Goal: Obtain resource: Download file/media

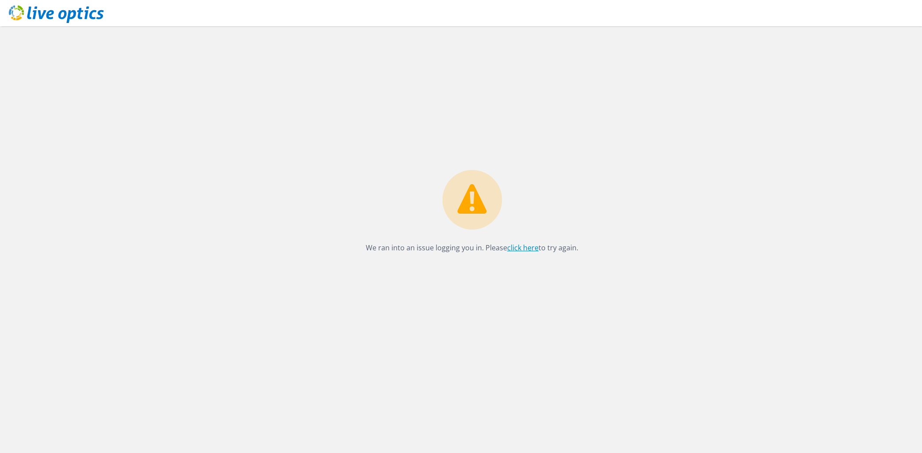
click at [512, 249] on link "click here" at bounding box center [522, 248] width 31 height 10
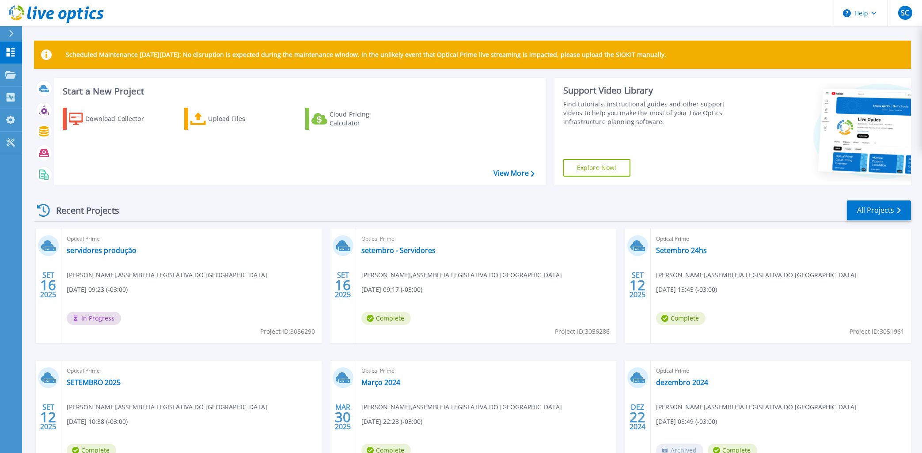
click at [95, 320] on span "In Progress" at bounding box center [94, 318] width 54 height 13
click at [111, 248] on link "servidores produção" at bounding box center [102, 250] width 70 height 9
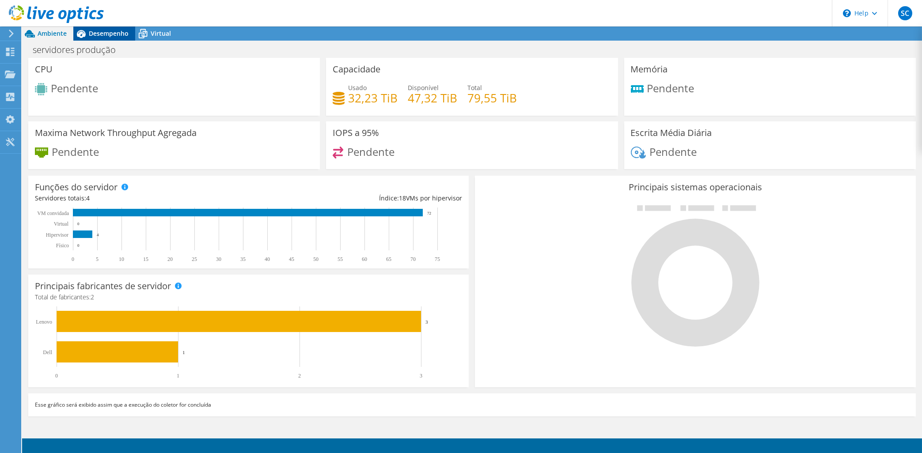
click at [102, 33] on span "Desempenho" at bounding box center [109, 33] width 40 height 8
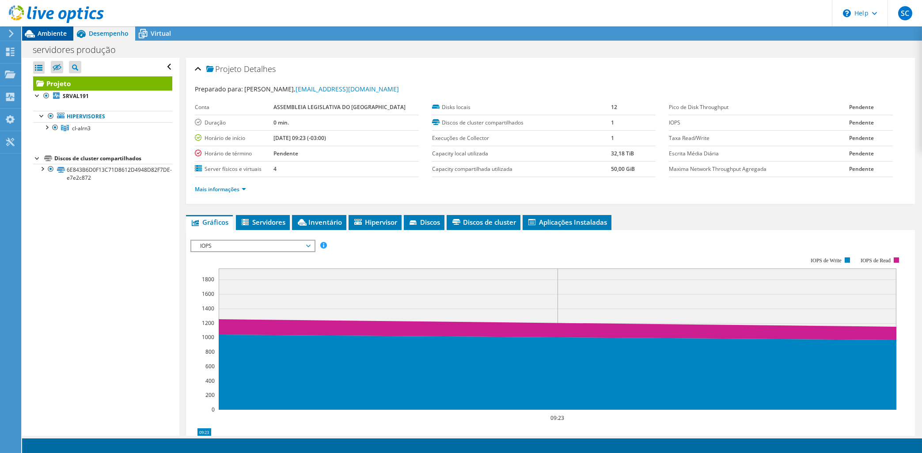
click at [45, 33] on span "Ambiente" at bounding box center [52, 33] width 29 height 8
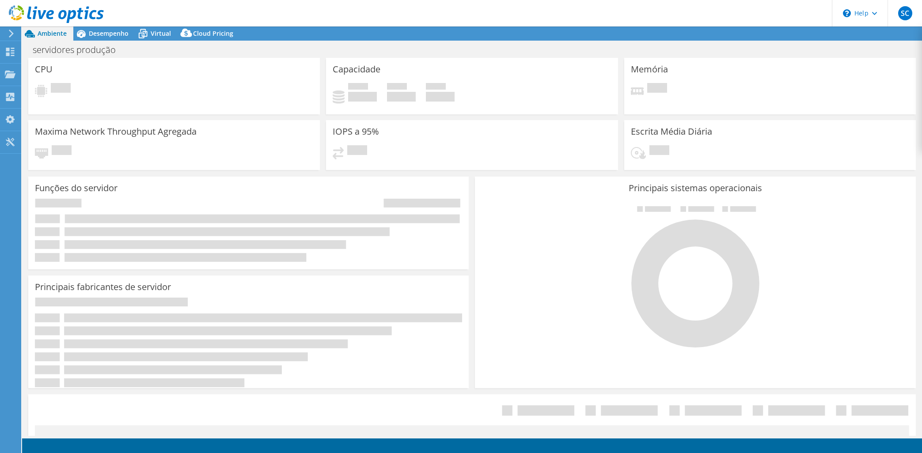
select select "USD"
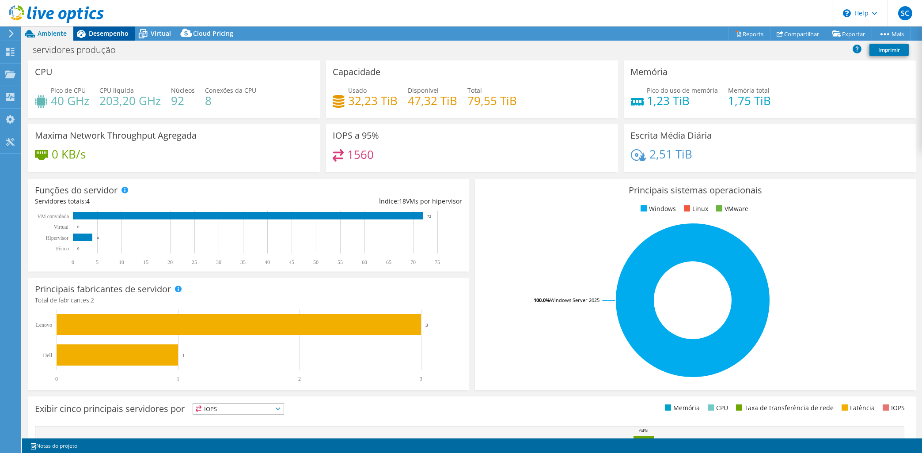
click at [106, 27] on div "Desempenho" at bounding box center [104, 34] width 62 height 14
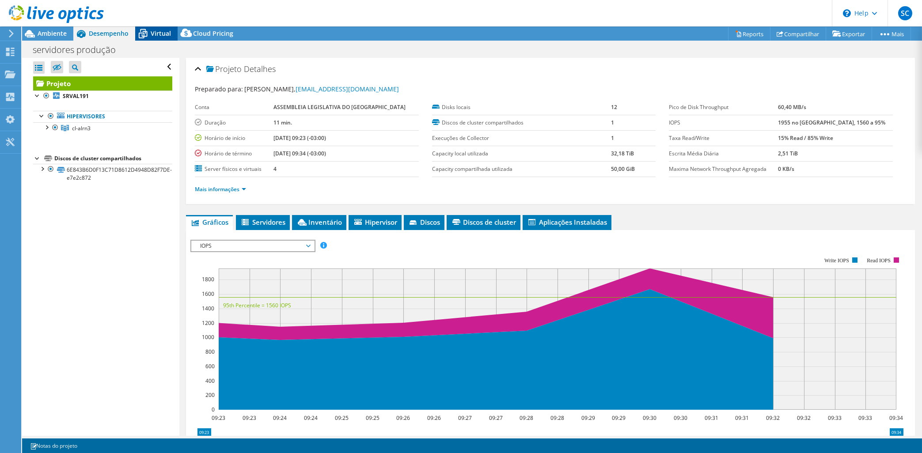
click at [166, 34] on span "Virtual" at bounding box center [161, 33] width 20 height 8
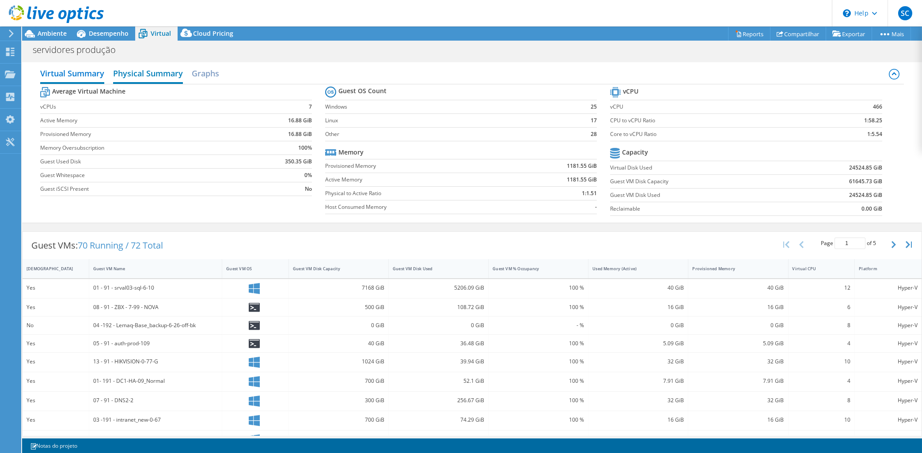
click at [156, 73] on h2 "Physical Summary" at bounding box center [148, 74] width 70 height 19
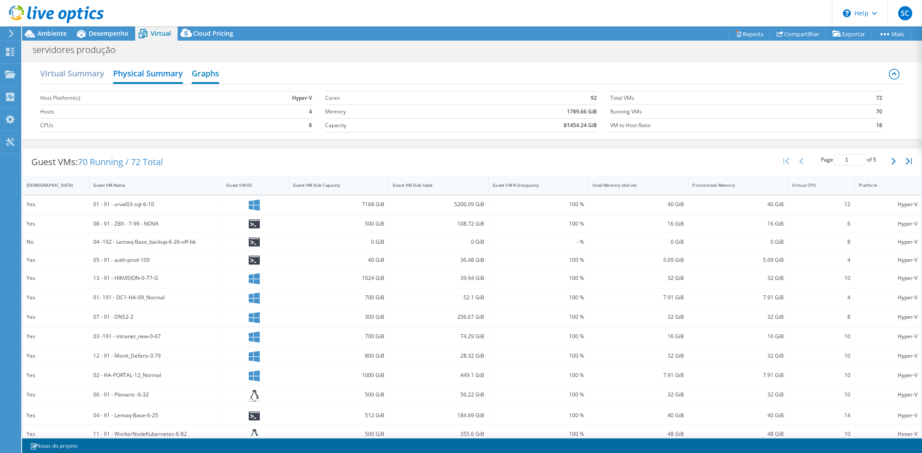
click at [203, 72] on h2 "Graphs" at bounding box center [205, 74] width 27 height 19
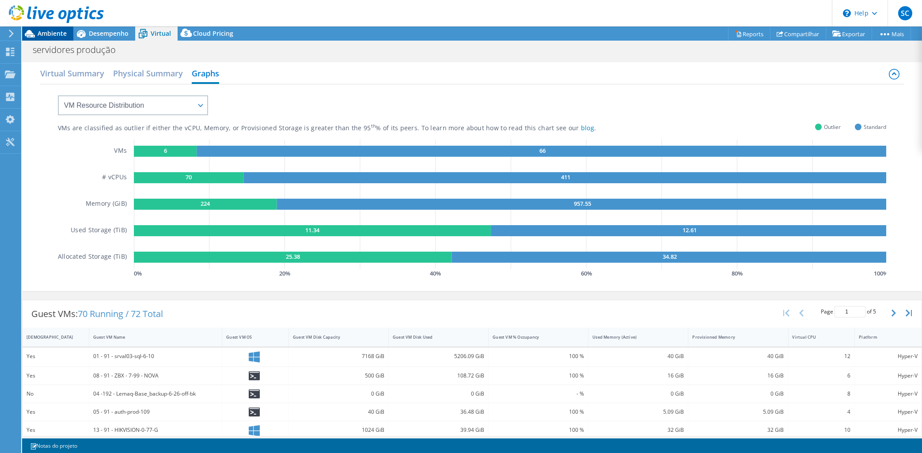
click at [50, 31] on span "Ambiente" at bounding box center [52, 33] width 29 height 8
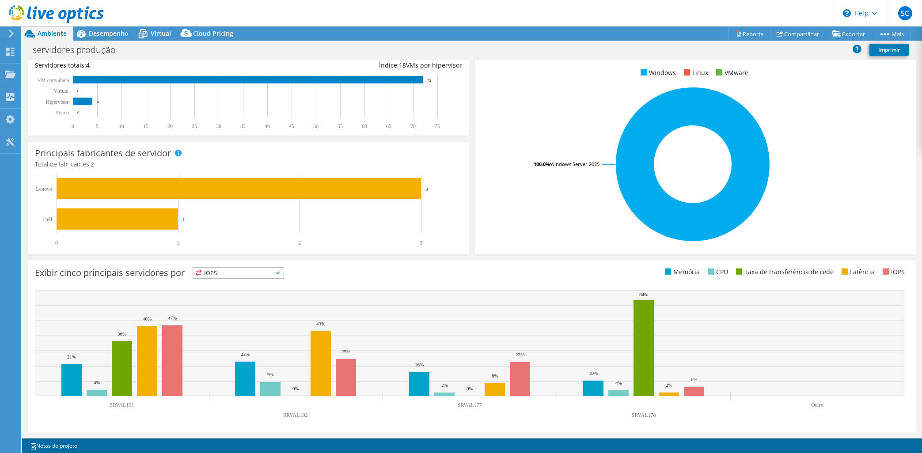
scroll to position [53, 0]
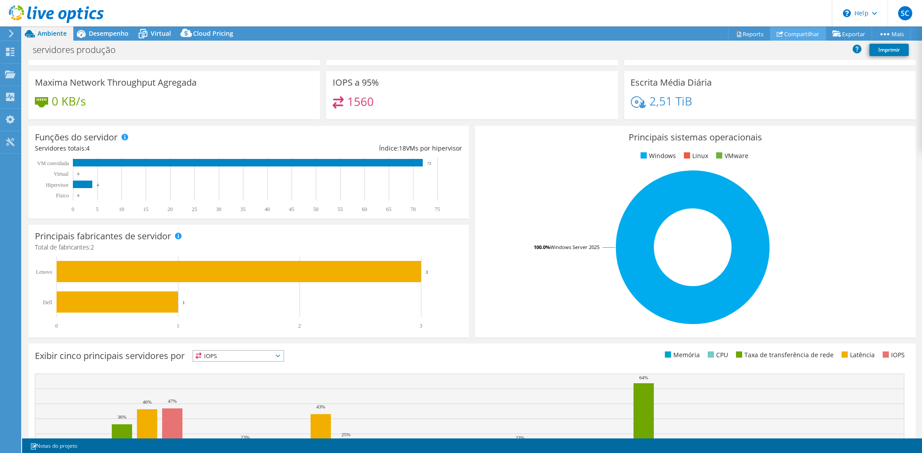
click at [800, 34] on link "Compartilhar" at bounding box center [798, 34] width 56 height 14
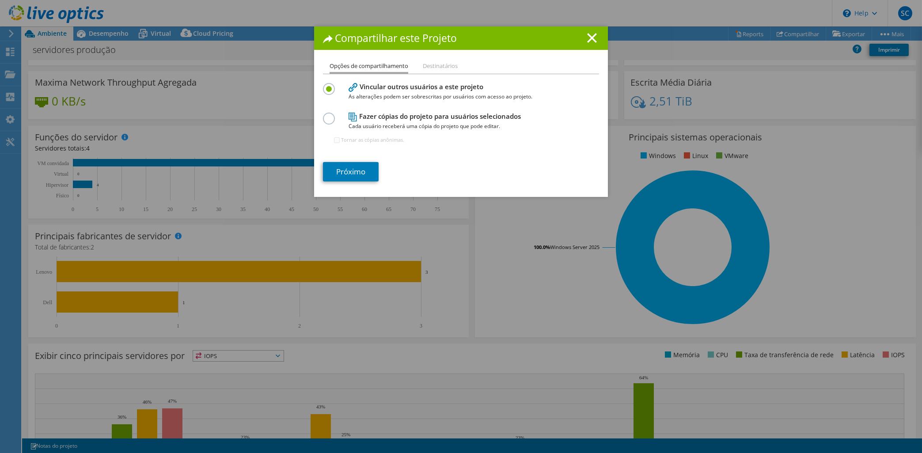
click at [441, 63] on li "Destinatários" at bounding box center [440, 66] width 35 height 11
click at [436, 68] on li "Destinatários" at bounding box center [440, 66] width 35 height 11
click at [352, 171] on link "Próximo" at bounding box center [351, 171] width 56 height 19
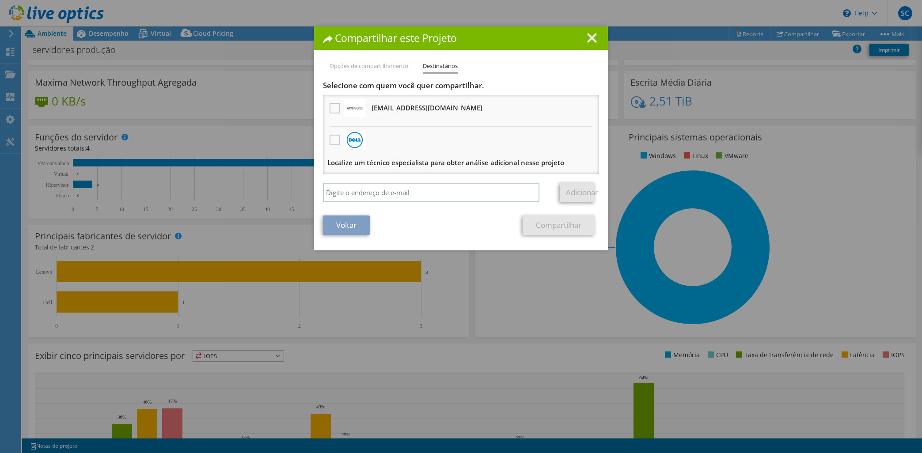
click at [353, 224] on link "Voltar" at bounding box center [346, 225] width 47 height 19
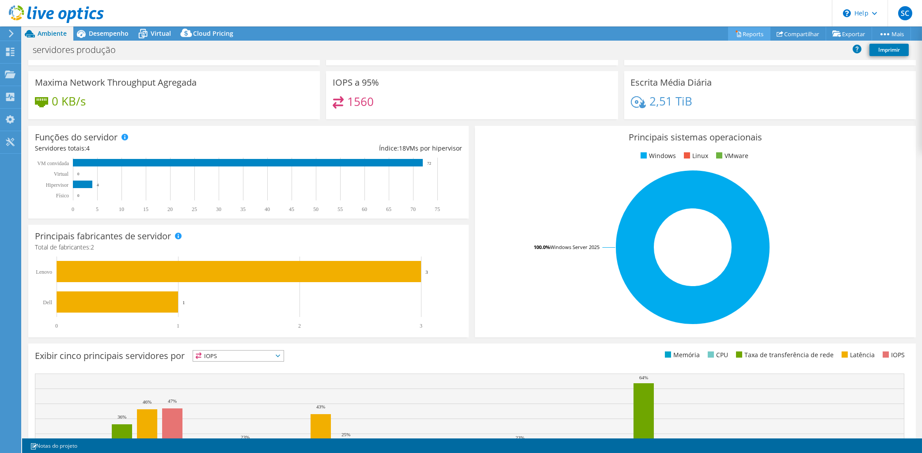
click at [737, 31] on link "Reports" at bounding box center [749, 34] width 42 height 14
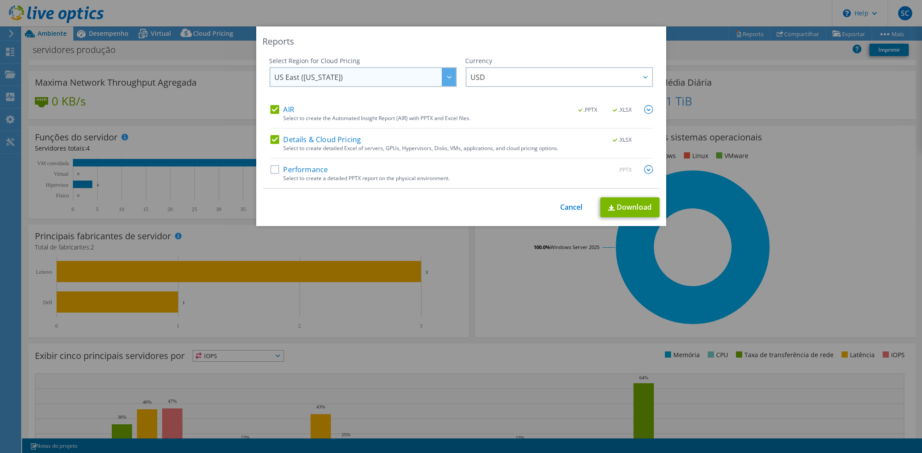
click at [424, 73] on span "US East (Virginia)" at bounding box center [365, 77] width 181 height 18
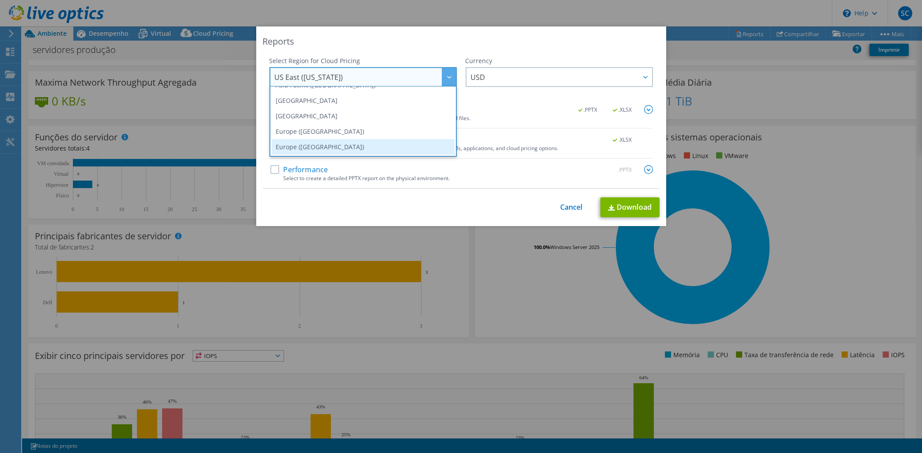
scroll to position [119, 0]
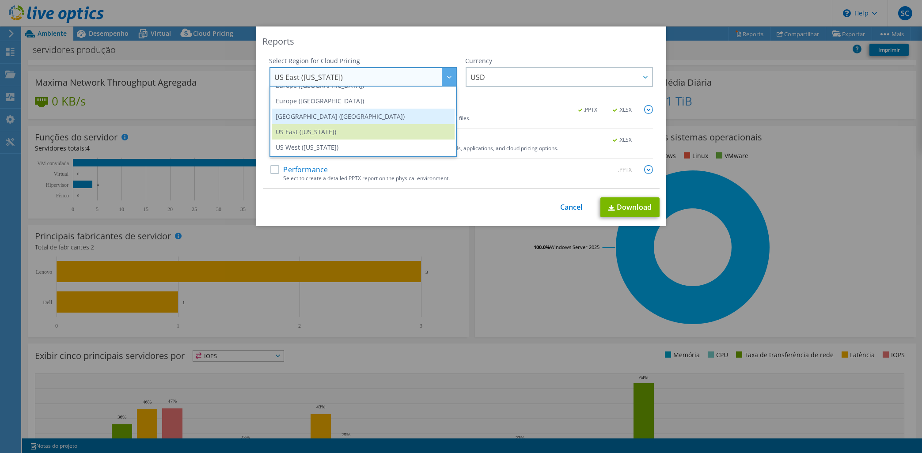
click at [365, 115] on li "[GEOGRAPHIC_DATA] ([GEOGRAPHIC_DATA])" at bounding box center [363, 116] width 183 height 15
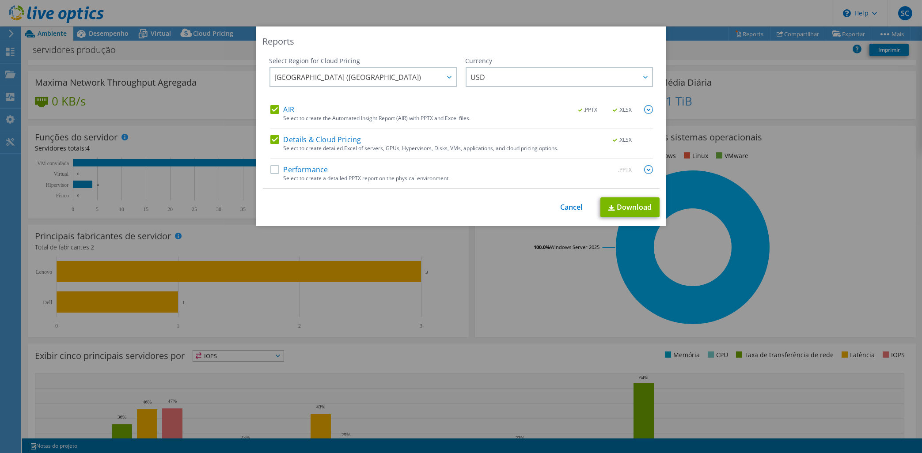
click at [275, 170] on label "Performance" at bounding box center [299, 169] width 58 height 9
click at [0, 0] on input "Performance" at bounding box center [0, 0] width 0 height 0
click at [641, 209] on link "Download" at bounding box center [630, 208] width 59 height 20
click at [575, 208] on link "Cancel" at bounding box center [571, 207] width 23 height 8
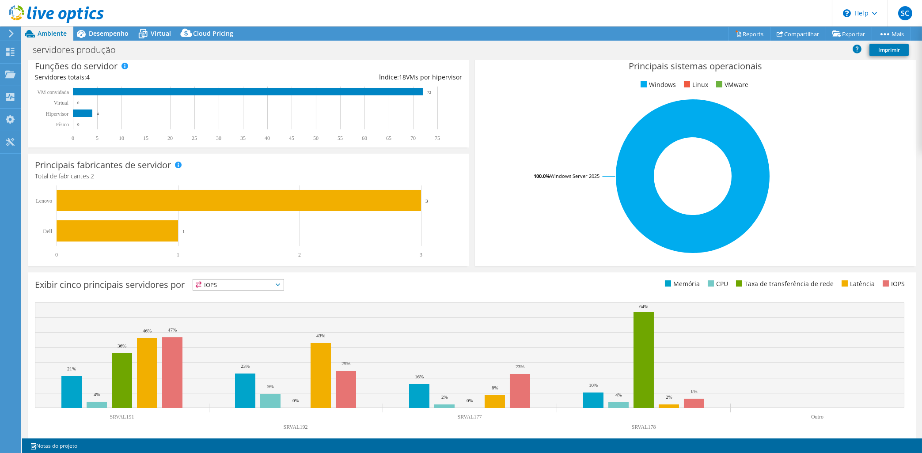
scroll to position [136, 0]
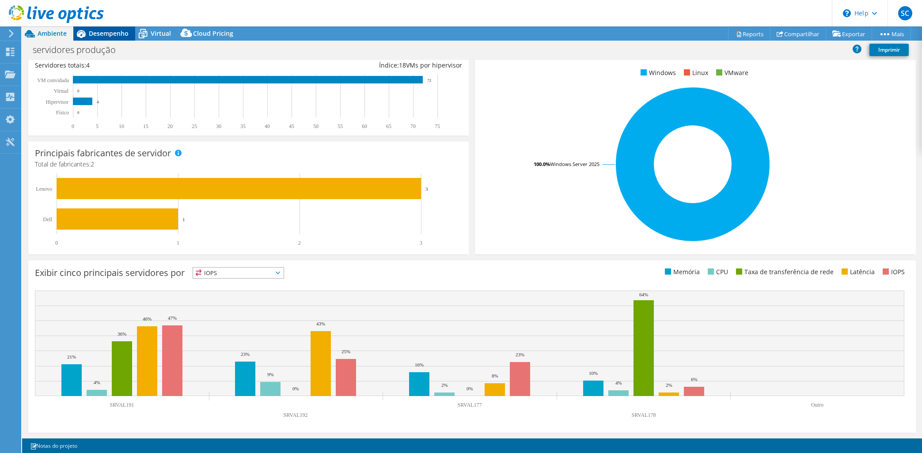
click at [105, 33] on span "Desempenho" at bounding box center [109, 33] width 40 height 8
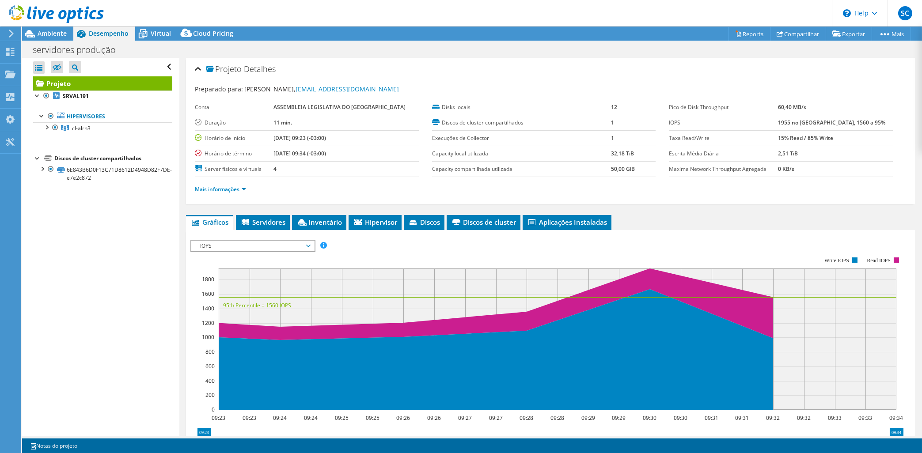
scroll to position [0, 0]
click at [36, 117] on link "Hipervisores" at bounding box center [102, 116] width 139 height 11
click at [43, 117] on div at bounding box center [42, 115] width 9 height 9
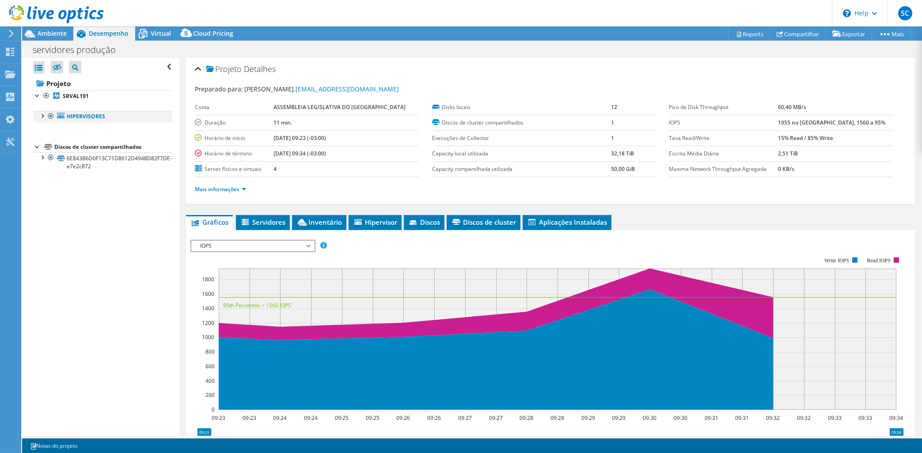
click at [41, 114] on div at bounding box center [42, 115] width 9 height 9
click at [48, 129] on div at bounding box center [46, 126] width 9 height 9
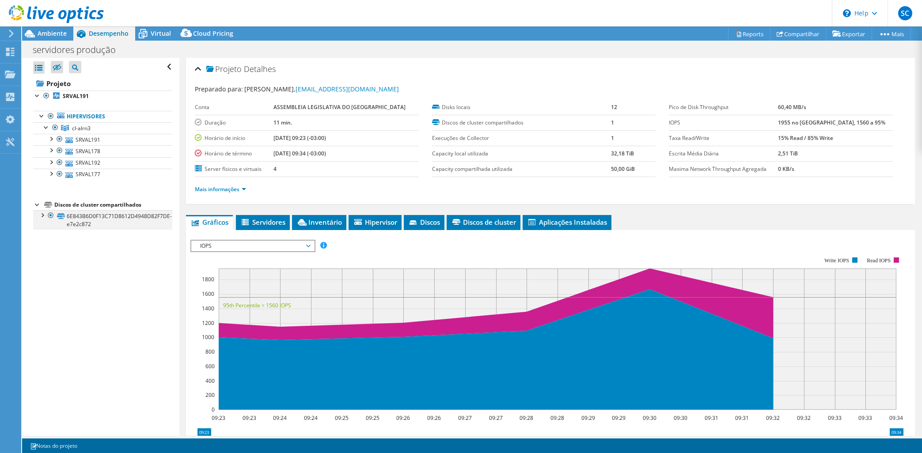
click at [42, 219] on div at bounding box center [42, 214] width 9 height 9
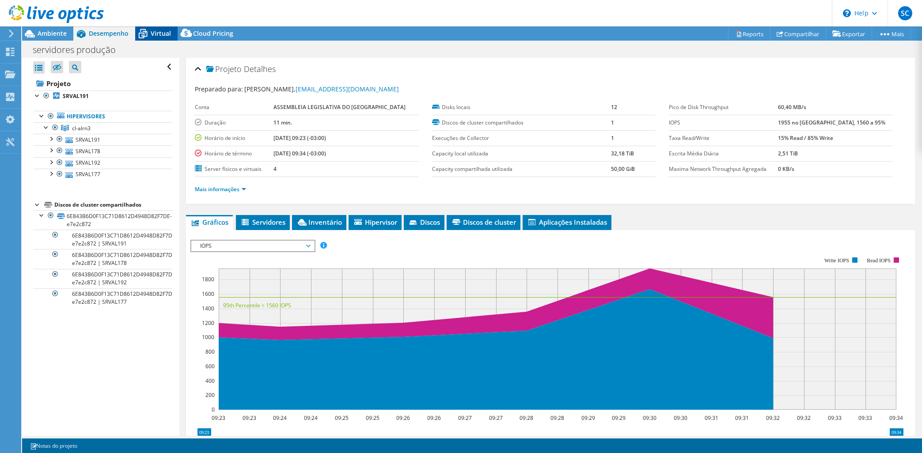
click at [156, 31] on span "Virtual" at bounding box center [161, 33] width 20 height 8
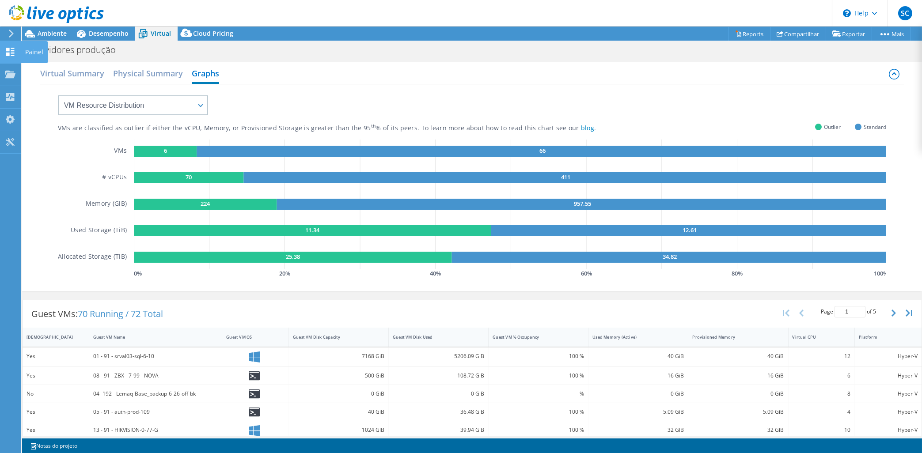
click at [12, 52] on icon at bounding box center [10, 52] width 11 height 8
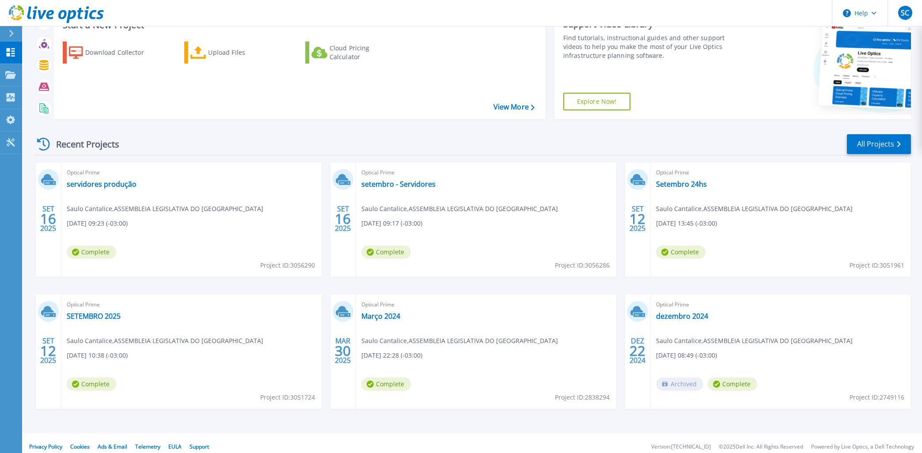
scroll to position [73, 0]
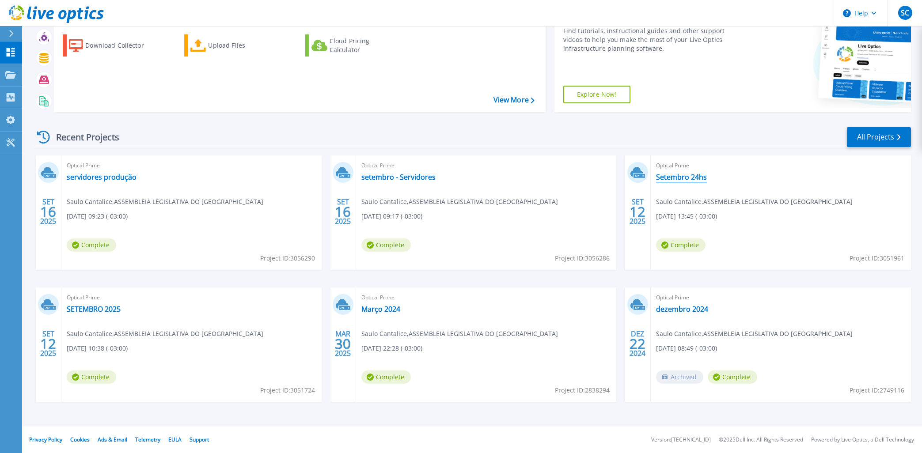
click at [677, 176] on link "Setembro 24hs" at bounding box center [681, 177] width 51 height 9
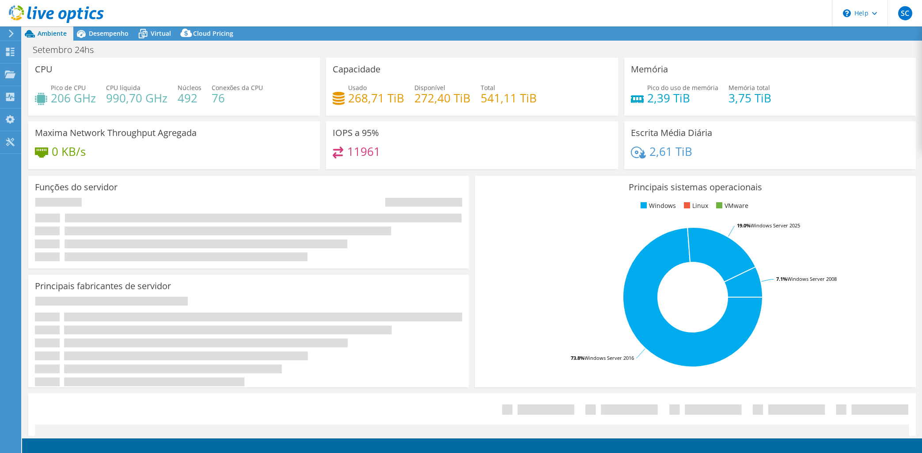
select select "SouthAmerica"
select select "USD"
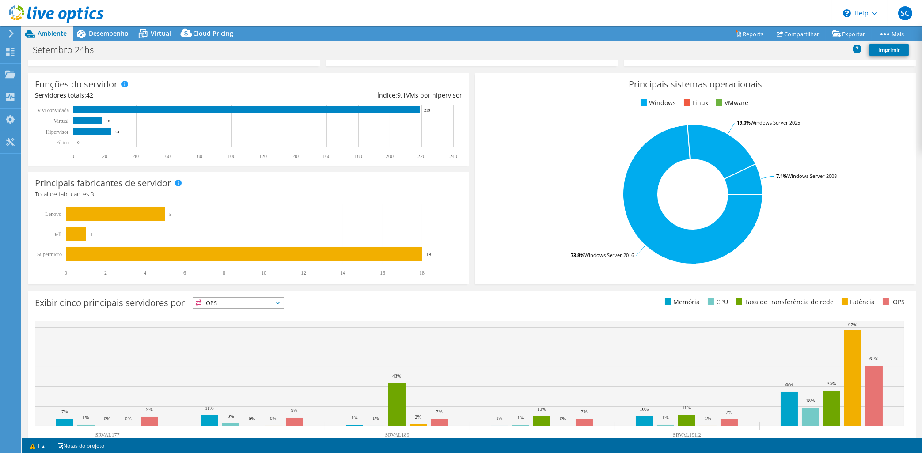
scroll to position [53, 0]
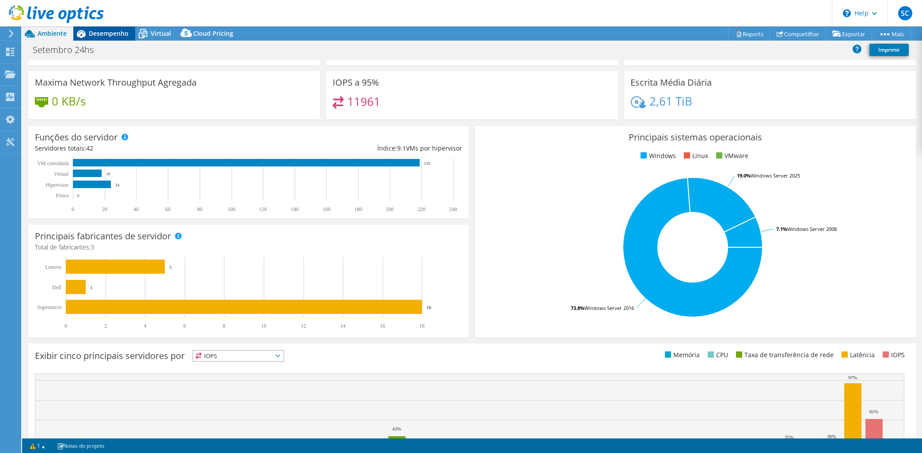
click at [105, 35] on span "Desempenho" at bounding box center [109, 33] width 40 height 8
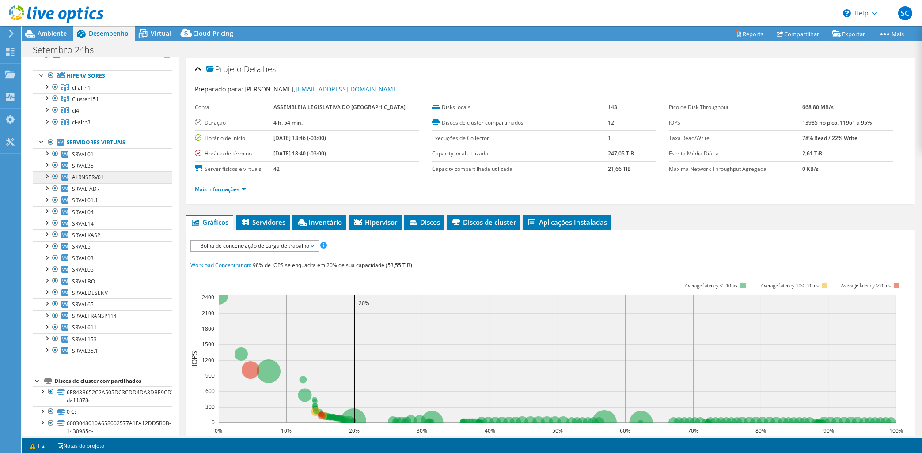
scroll to position [0, 0]
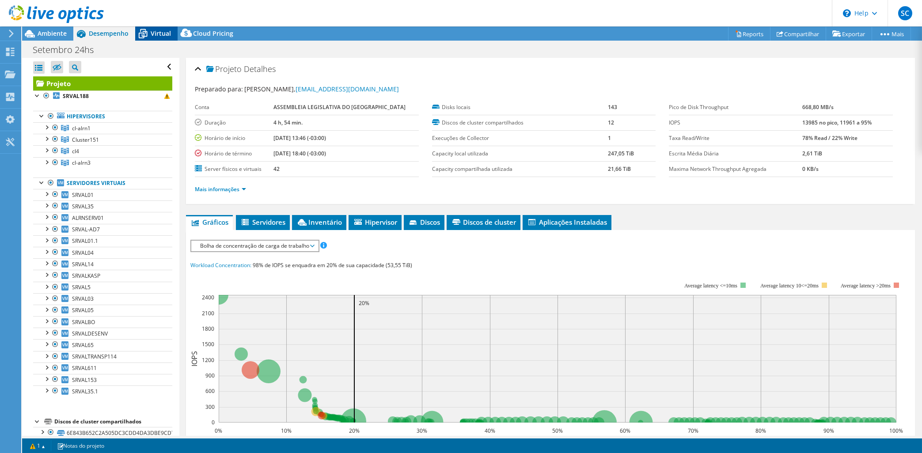
click at [163, 34] on span "Virtual" at bounding box center [161, 33] width 20 height 8
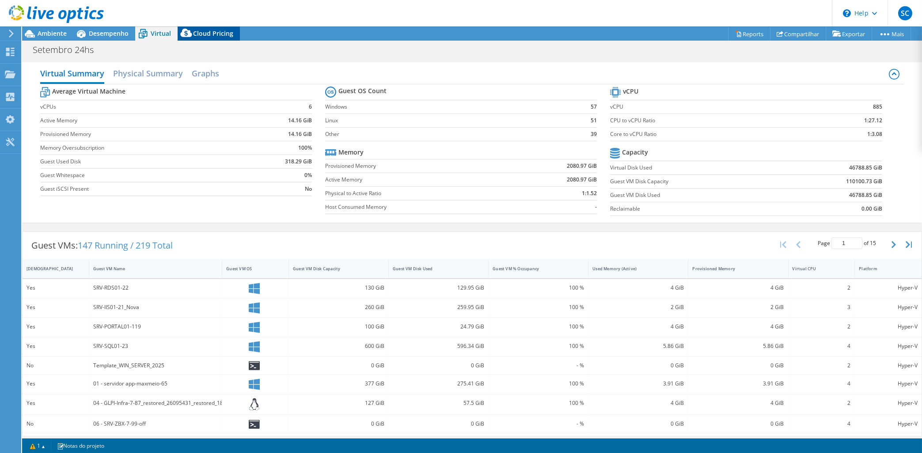
click at [211, 31] on span "Cloud Pricing" at bounding box center [213, 33] width 40 height 8
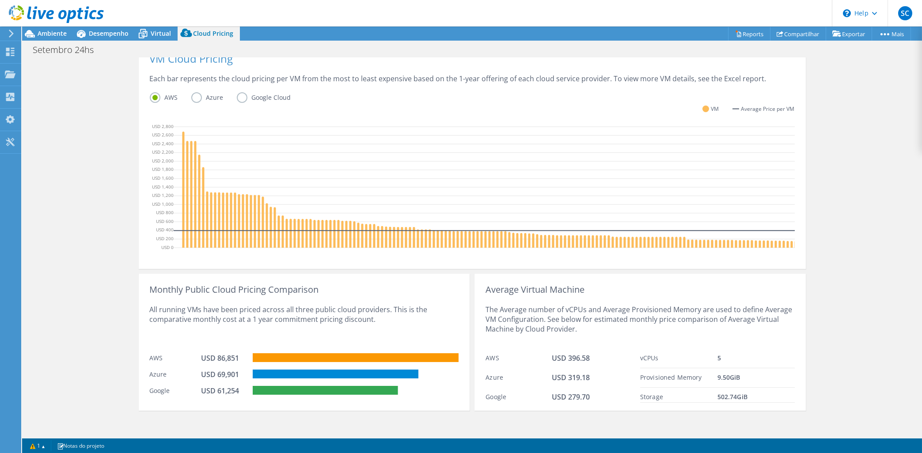
scroll to position [211, 0]
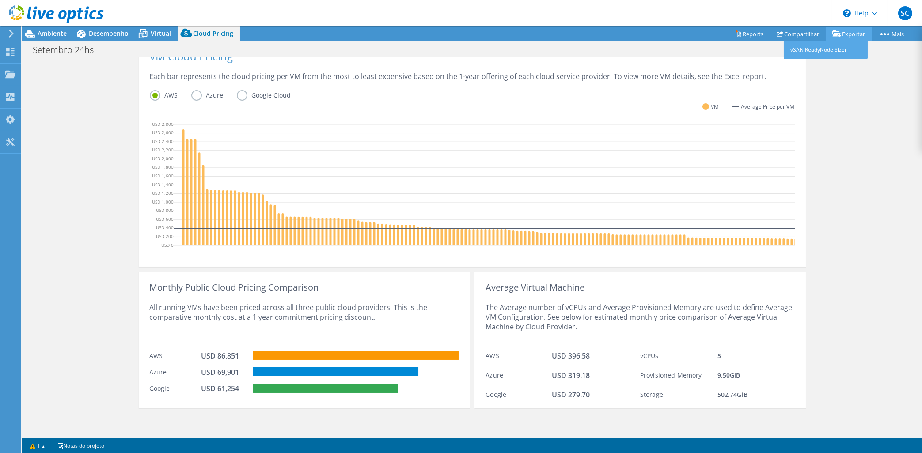
click at [847, 34] on link "Exportar" at bounding box center [849, 34] width 46 height 14
click at [781, 32] on link "Compartilhar" at bounding box center [798, 34] width 56 height 14
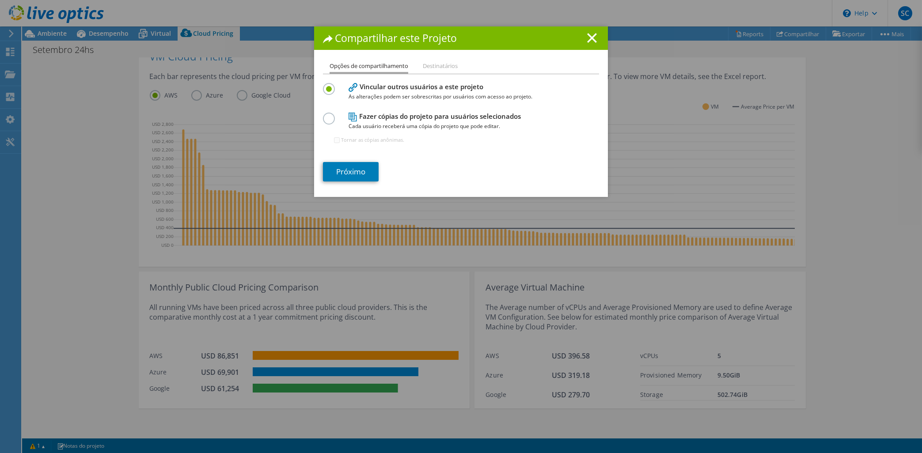
click at [599, 38] on div "Compartilhar este Projeto" at bounding box center [461, 38] width 294 height 23
click at [595, 35] on line at bounding box center [592, 38] width 9 height 9
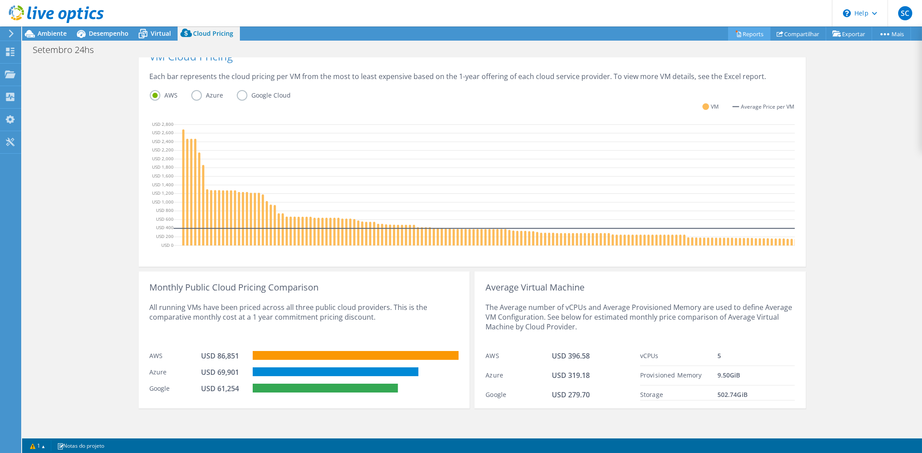
click at [741, 31] on link "Reports" at bounding box center [749, 34] width 42 height 14
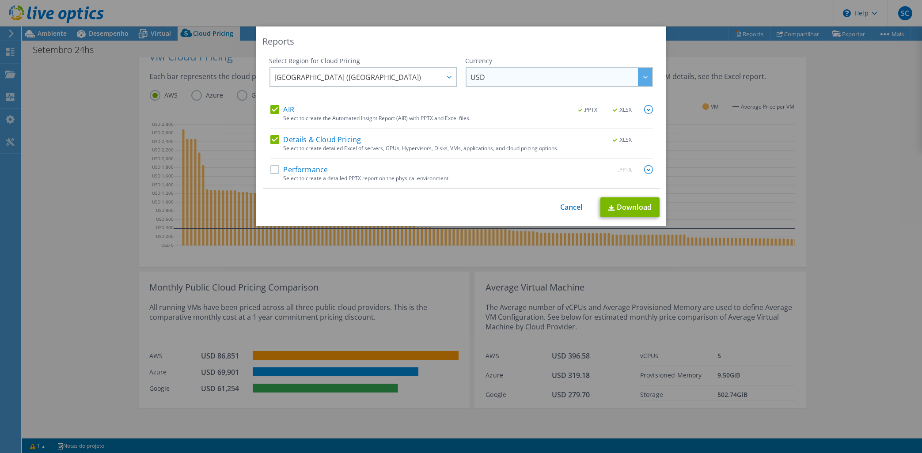
click at [536, 80] on span "USD" at bounding box center [561, 77] width 181 height 18
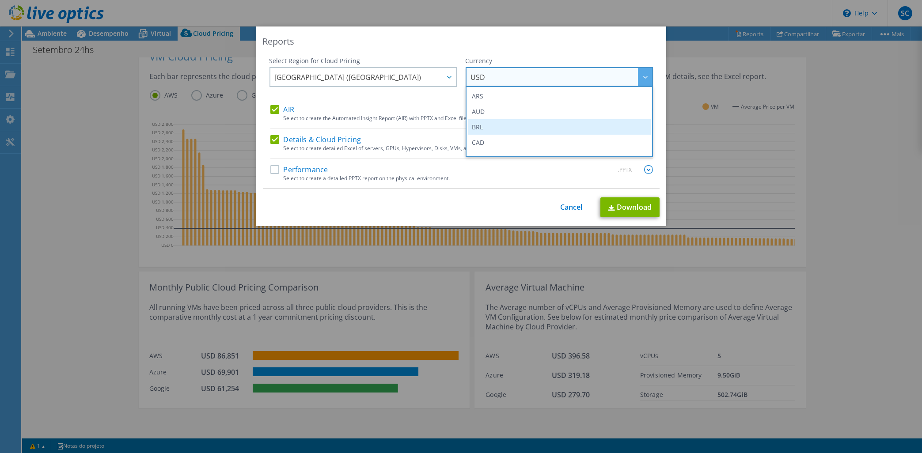
click at [507, 123] on li "BRL" at bounding box center [559, 126] width 183 height 15
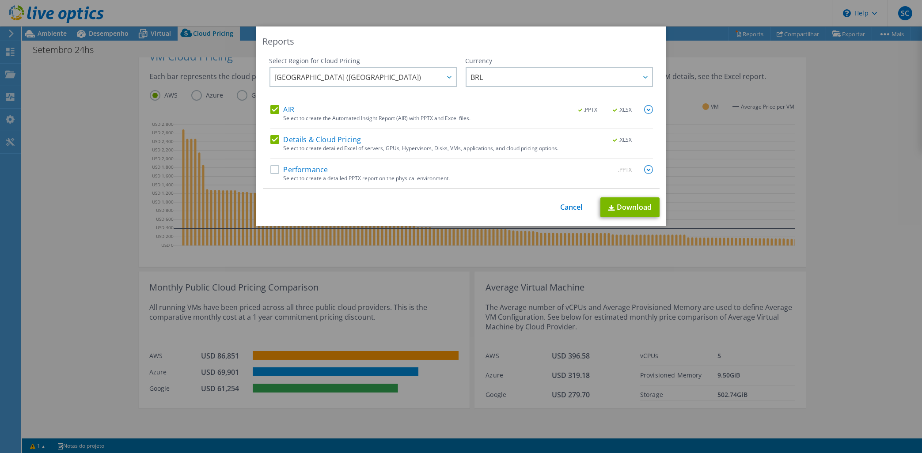
click at [274, 168] on label "Performance" at bounding box center [299, 169] width 58 height 9
click at [0, 0] on input "Performance" at bounding box center [0, 0] width 0 height 0
click at [632, 210] on link "Download" at bounding box center [630, 208] width 59 height 20
click at [568, 208] on link "Cancel" at bounding box center [571, 207] width 23 height 8
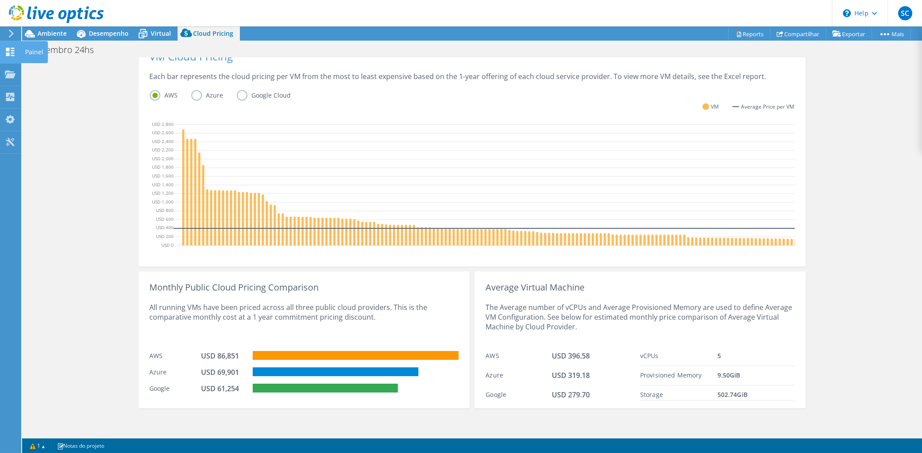
click at [9, 51] on use at bounding box center [10, 52] width 8 height 8
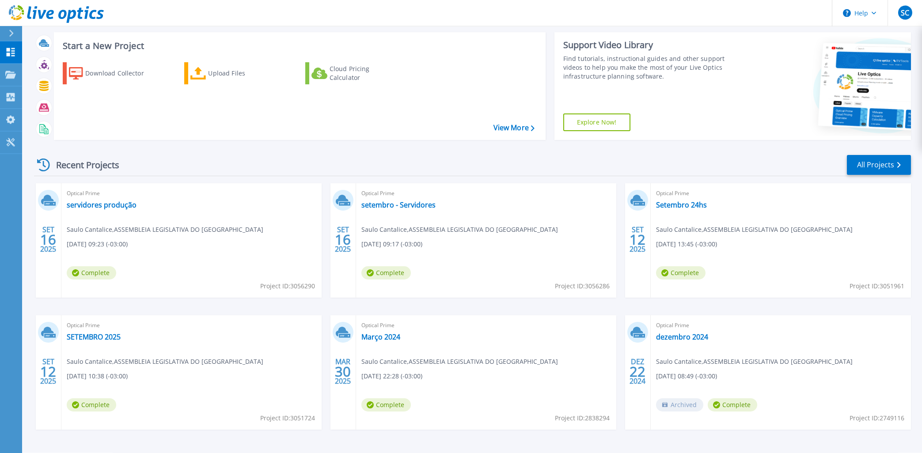
scroll to position [73, 0]
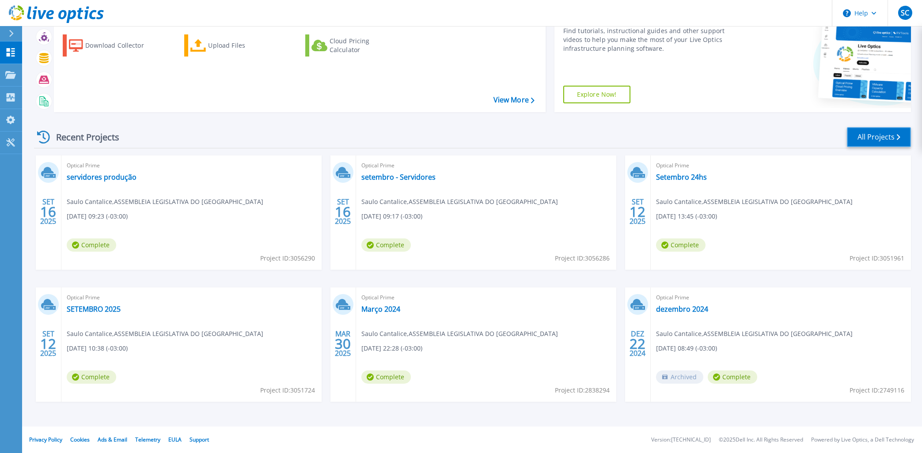
click at [879, 135] on link "All Projects" at bounding box center [879, 137] width 64 height 20
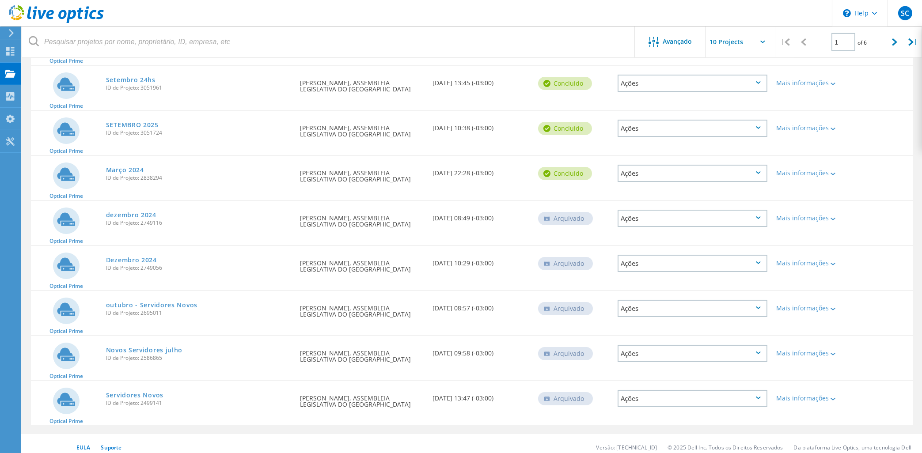
scroll to position [190, 0]
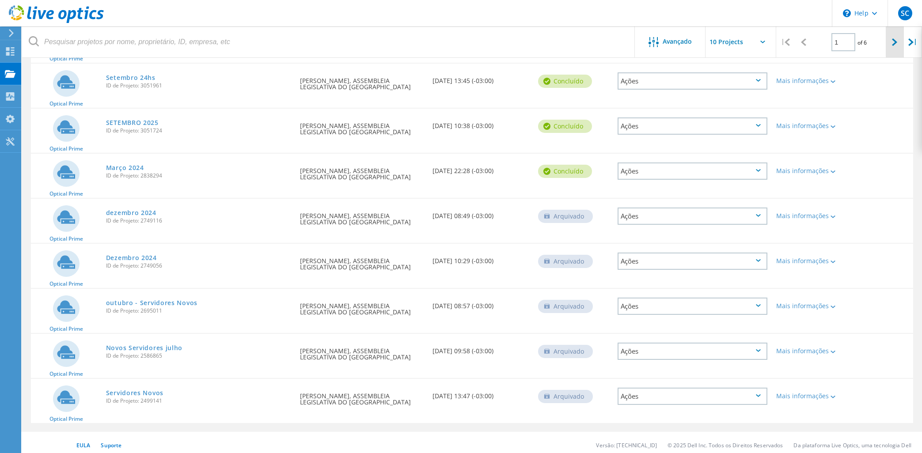
click at [900, 45] on div at bounding box center [895, 42] width 18 height 31
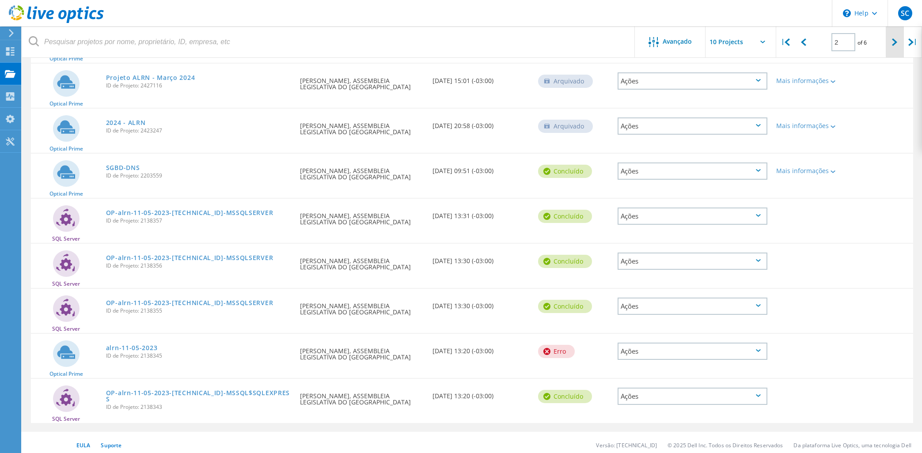
click at [899, 45] on div at bounding box center [895, 42] width 18 height 31
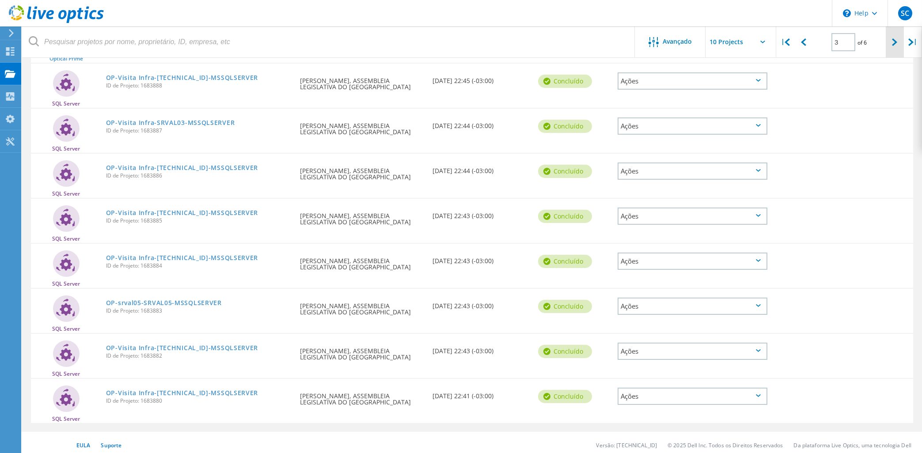
click at [899, 45] on div at bounding box center [895, 42] width 18 height 31
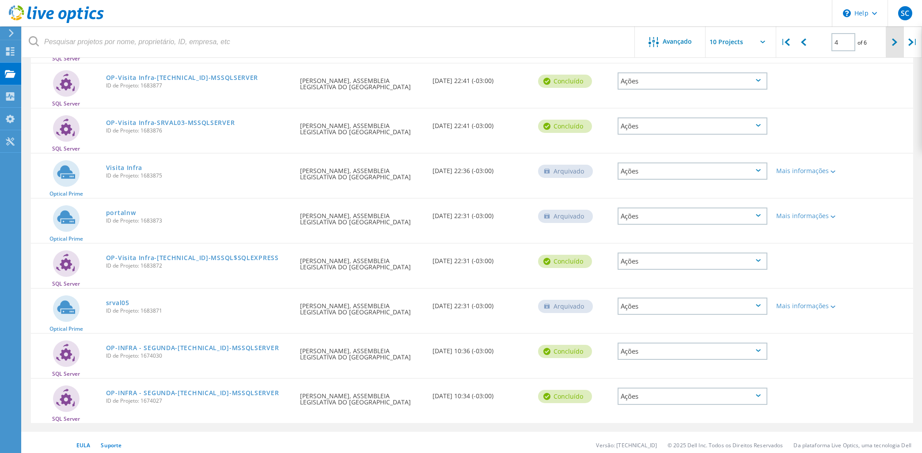
click at [899, 45] on div at bounding box center [895, 42] width 18 height 31
type input "5"
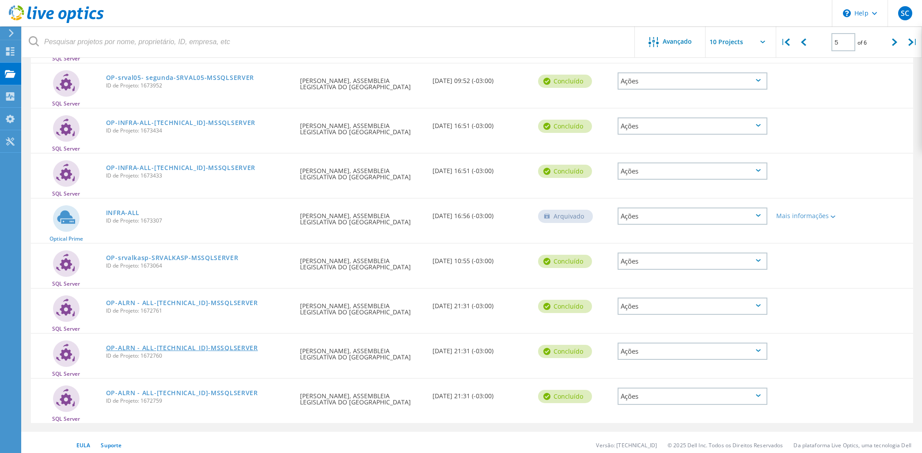
click at [128, 345] on link "OP-ALRN - ALL-[TECHNICAL_ID]-MSSQLSERVER" at bounding box center [182, 348] width 152 height 6
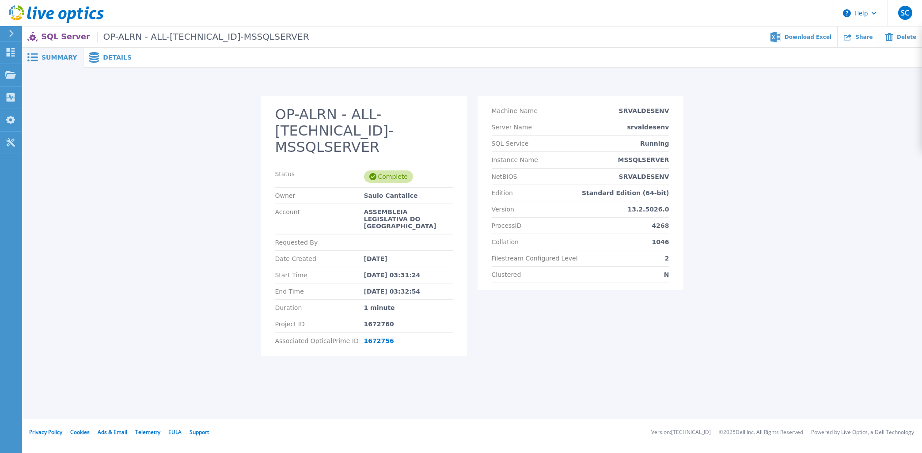
click at [386, 171] on div "Complete" at bounding box center [388, 177] width 49 height 12
click at [38, 55] on rect at bounding box center [34, 53] width 8 height 1
click at [109, 60] on span "Details" at bounding box center [117, 57] width 29 height 6
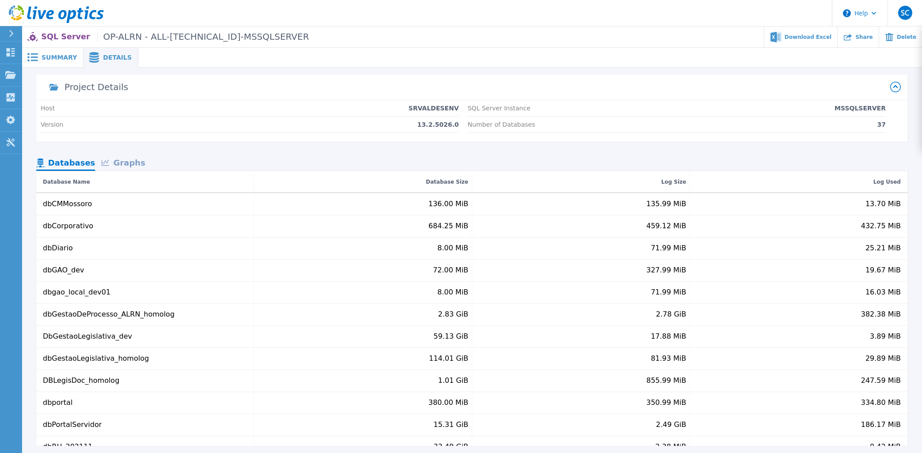
click at [58, 58] on span "Summary" at bounding box center [59, 57] width 35 height 6
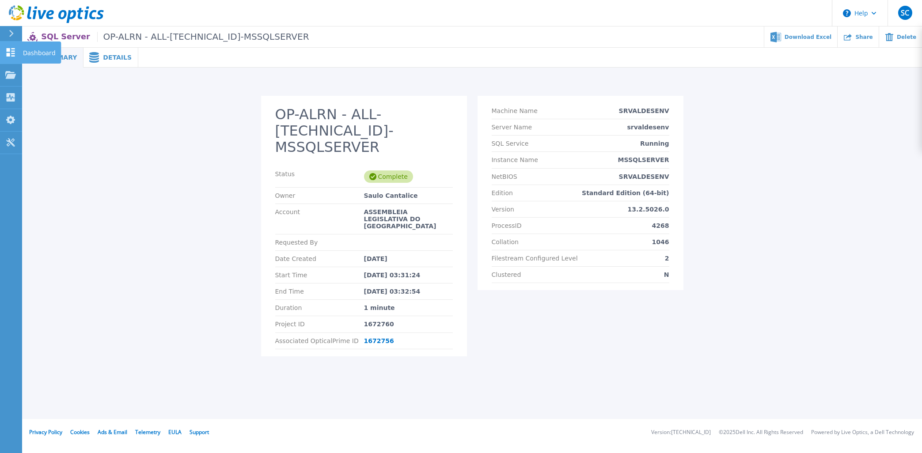
click at [7, 51] on icon at bounding box center [11, 52] width 8 height 8
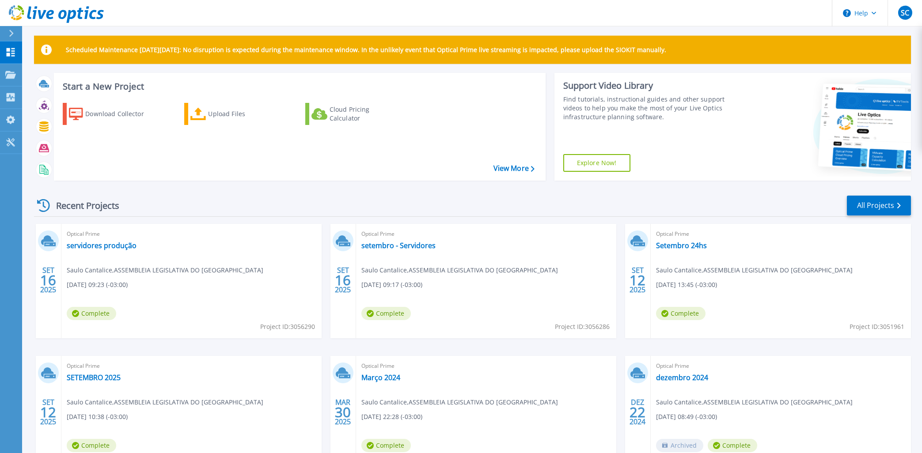
scroll to position [73, 0]
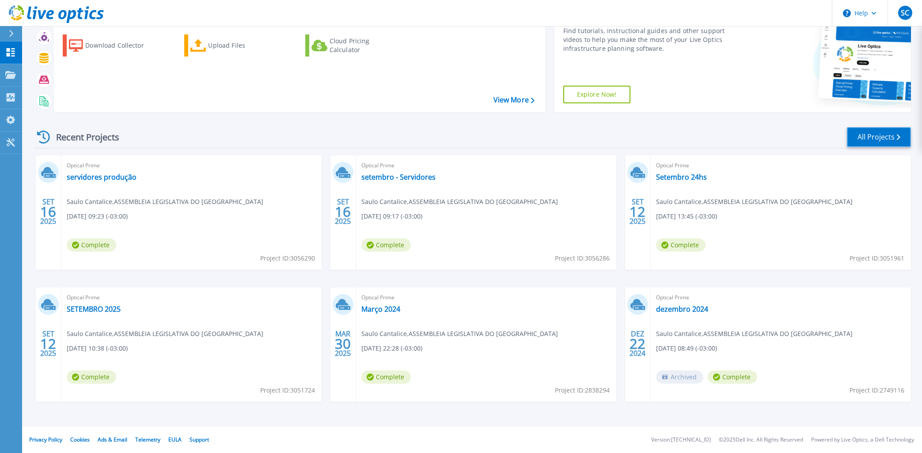
click at [879, 135] on link "All Projects" at bounding box center [879, 137] width 64 height 20
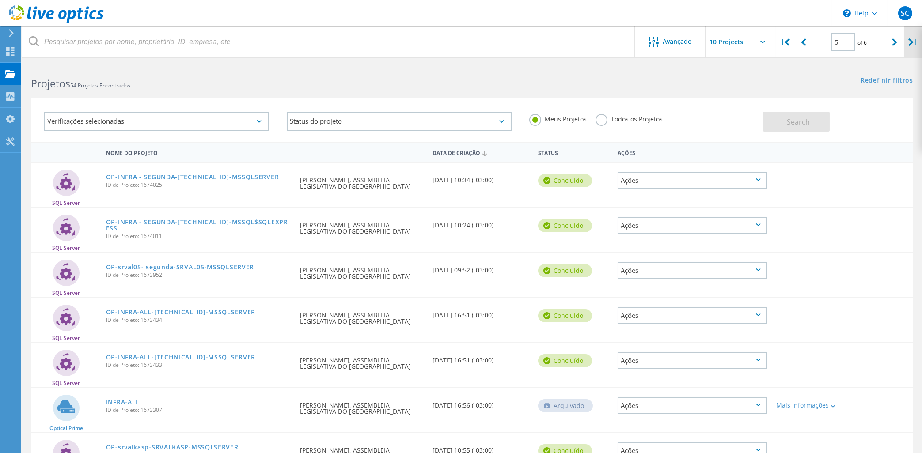
click at [910, 42] on icon at bounding box center [911, 42] width 5 height 8
type input "6"
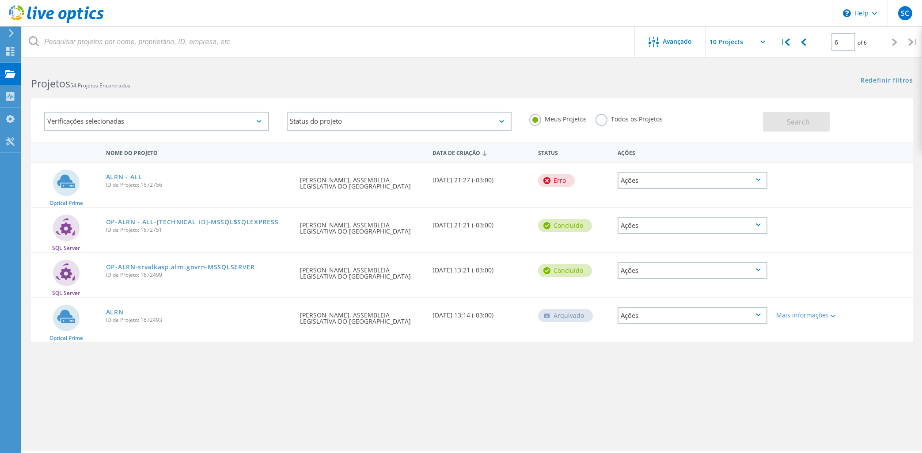
click at [114, 309] on link "ALRN" at bounding box center [115, 312] width 18 height 6
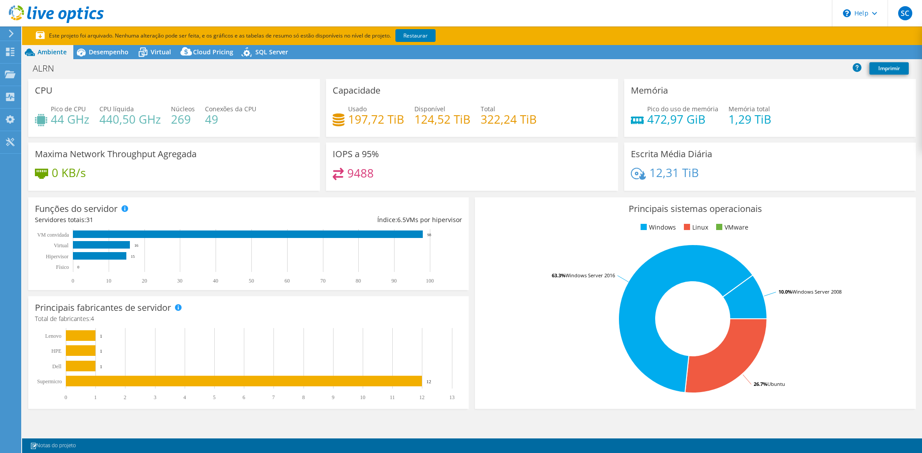
select select "USD"
click at [10, 50] on icon at bounding box center [10, 52] width 11 height 8
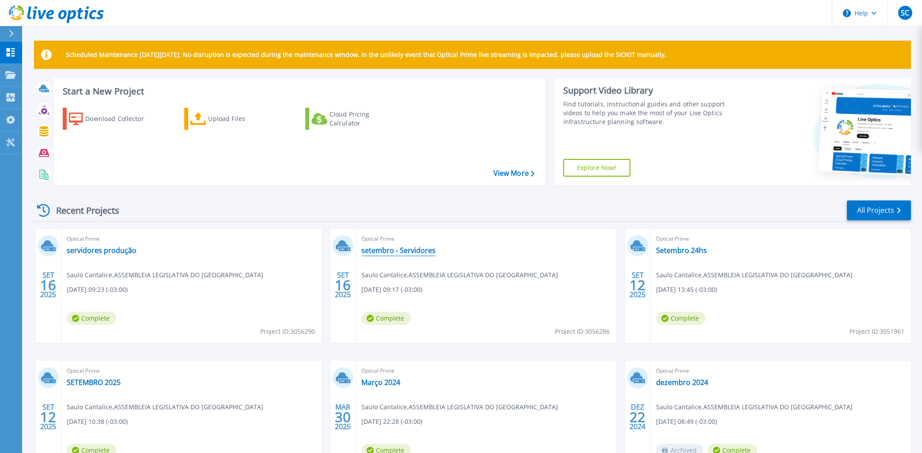
click at [385, 253] on link "setembro - Servidores" at bounding box center [399, 250] width 74 height 9
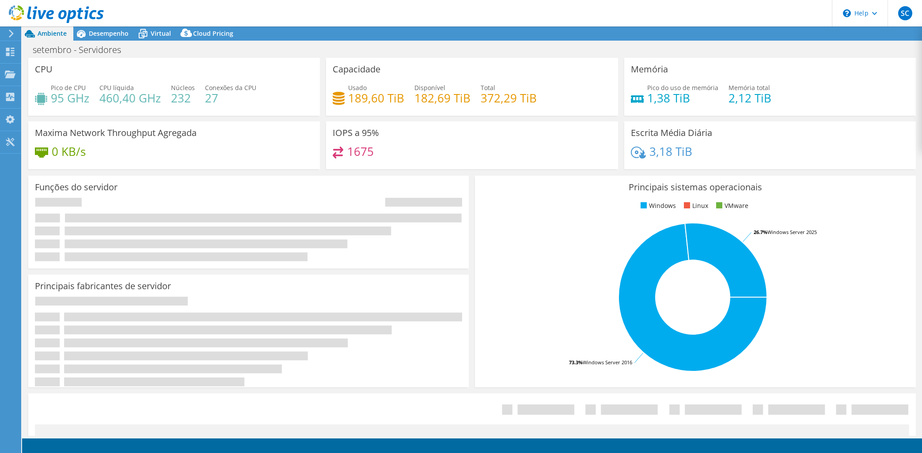
select select "USD"
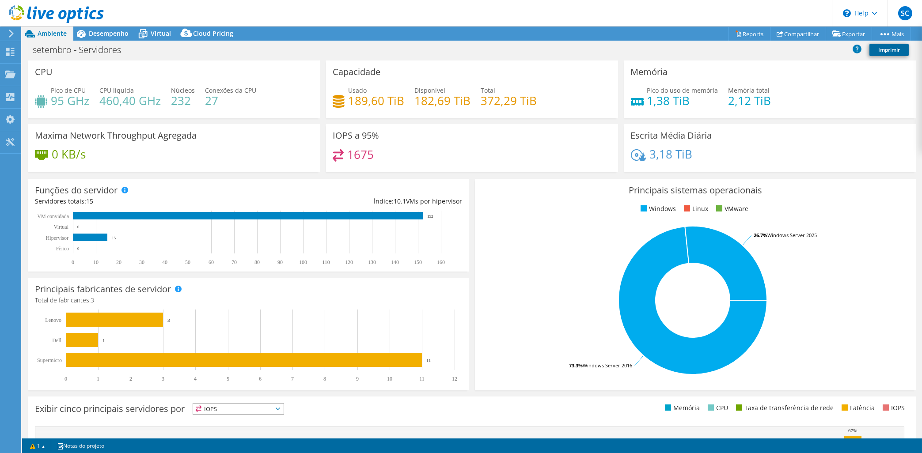
click at [898, 48] on link "Imprimir" at bounding box center [889, 50] width 39 height 12
click at [742, 32] on link "Reports" at bounding box center [749, 34] width 42 height 14
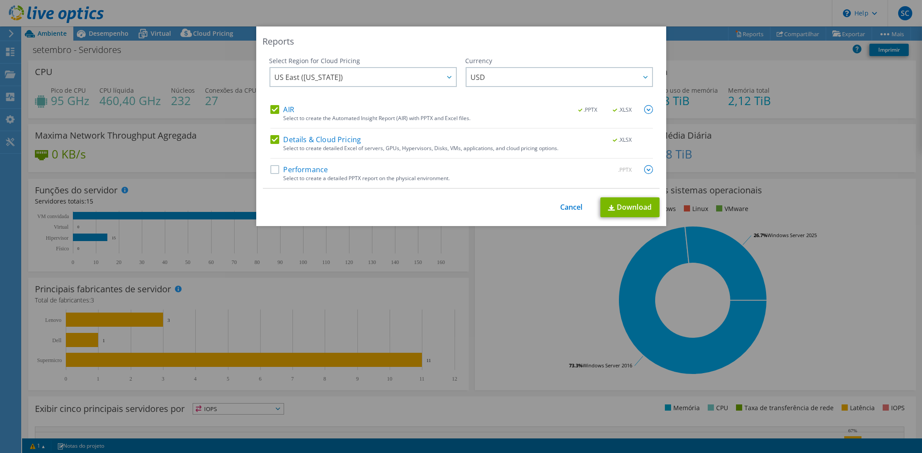
click at [273, 168] on label "Performance" at bounding box center [299, 169] width 58 height 9
click at [0, 0] on input "Performance" at bounding box center [0, 0] width 0 height 0
click at [387, 81] on span "US East ([US_STATE])" at bounding box center [365, 77] width 181 height 18
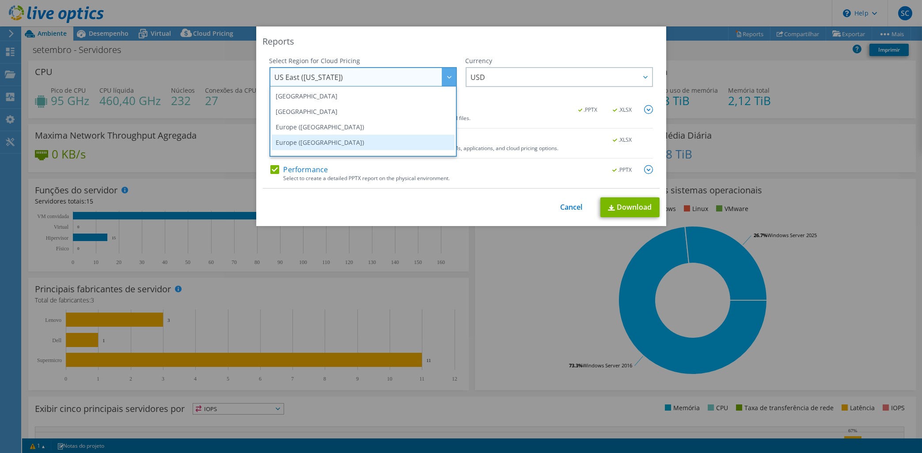
scroll to position [119, 0]
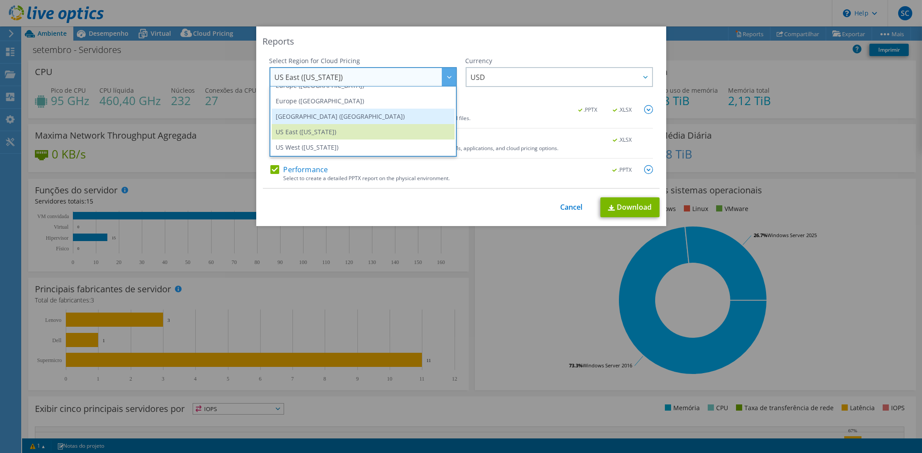
click at [364, 114] on li "[GEOGRAPHIC_DATA] ([GEOGRAPHIC_DATA])" at bounding box center [363, 116] width 183 height 15
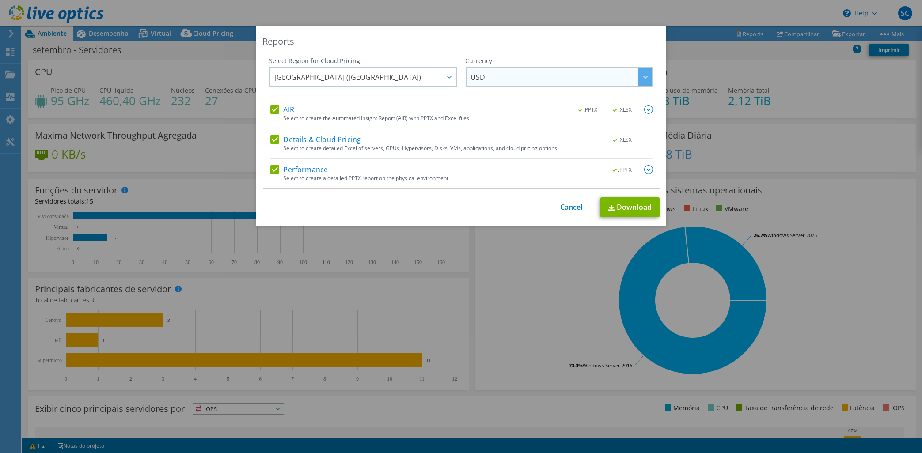
click at [619, 79] on span "USD" at bounding box center [561, 77] width 181 height 18
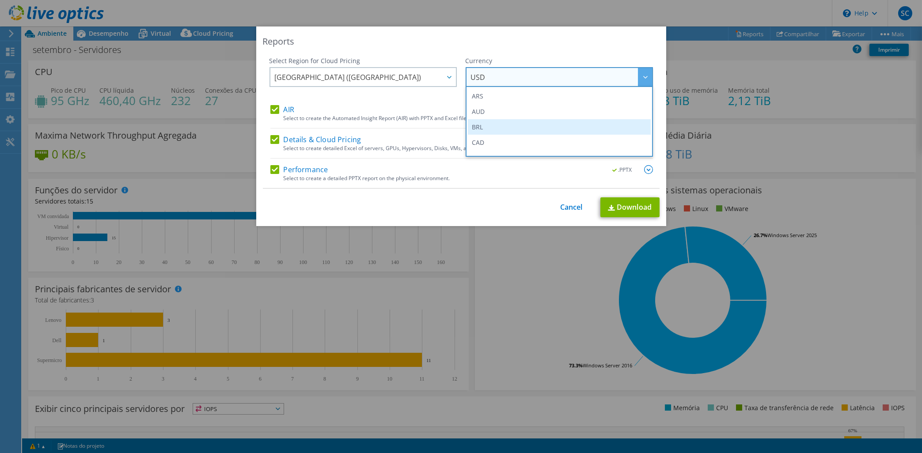
click at [493, 126] on li "BRL" at bounding box center [559, 126] width 183 height 15
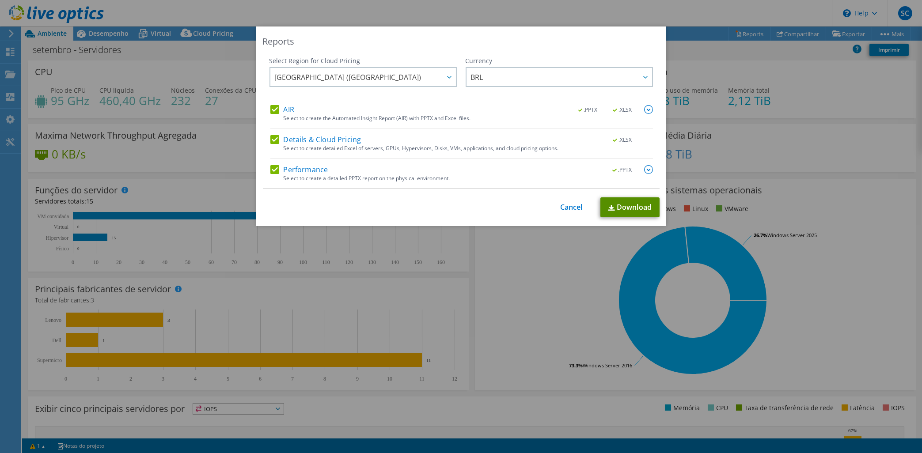
click at [630, 209] on link "Download" at bounding box center [630, 208] width 59 height 20
